Goal: Register for event/course

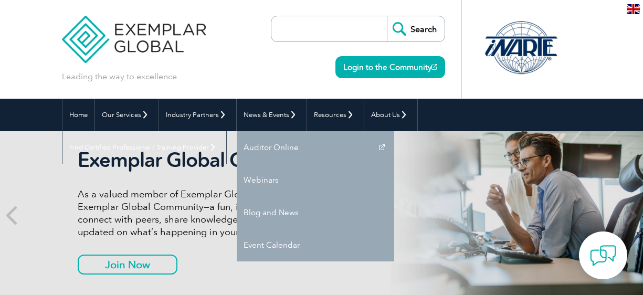
scroll to position [4, 0]
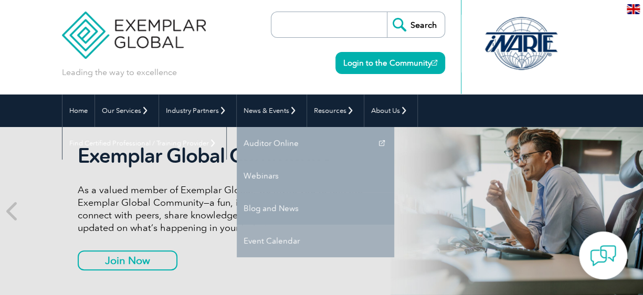
click at [265, 238] on link "Event Calendar" at bounding box center [315, 241] width 157 height 33
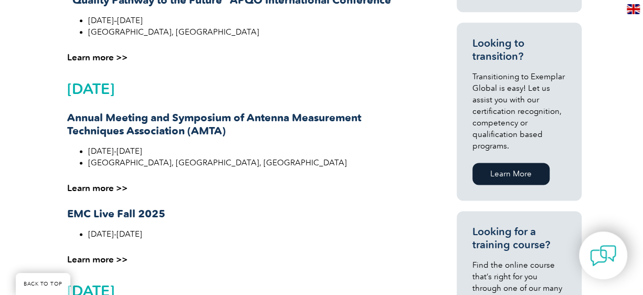
scroll to position [735, 0]
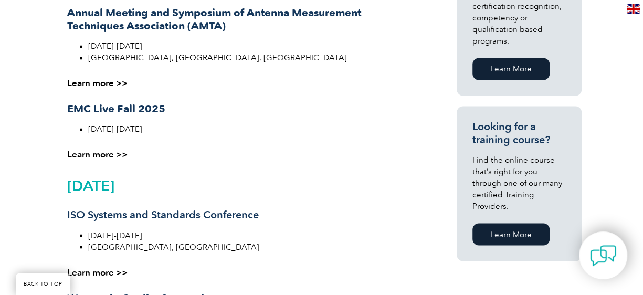
click at [497, 223] on link "Learn More" at bounding box center [510, 234] width 77 height 22
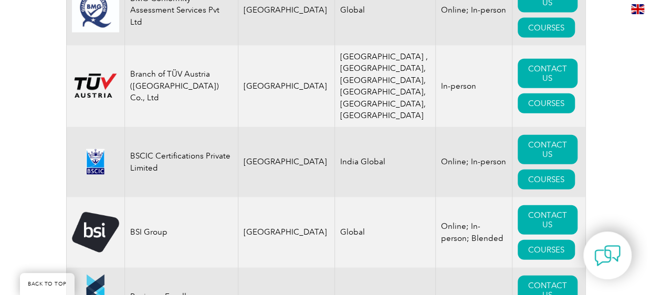
scroll to position [3096, 0]
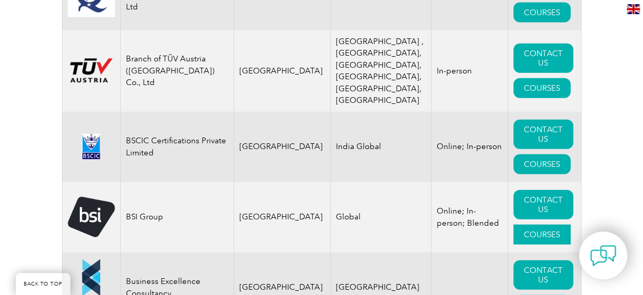
click at [540, 245] on link "COURSES" at bounding box center [541, 235] width 57 height 20
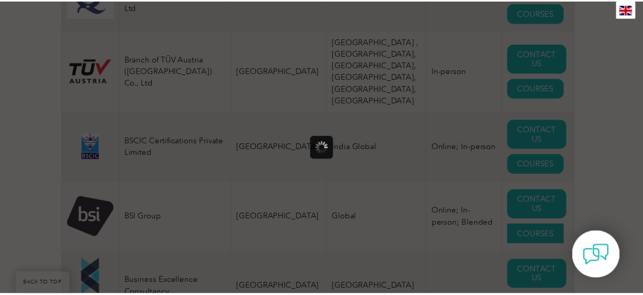
scroll to position [0, 0]
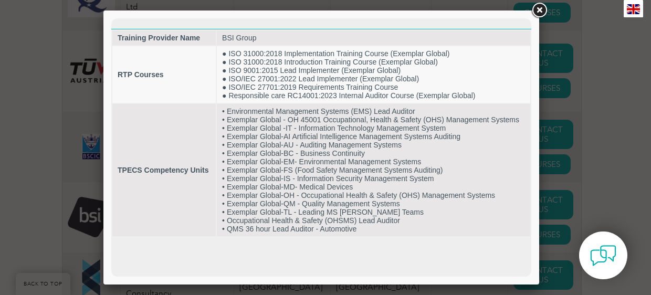
click at [543, 9] on link at bounding box center [538, 10] width 19 height 19
